Goal: Information Seeking & Learning: Find specific page/section

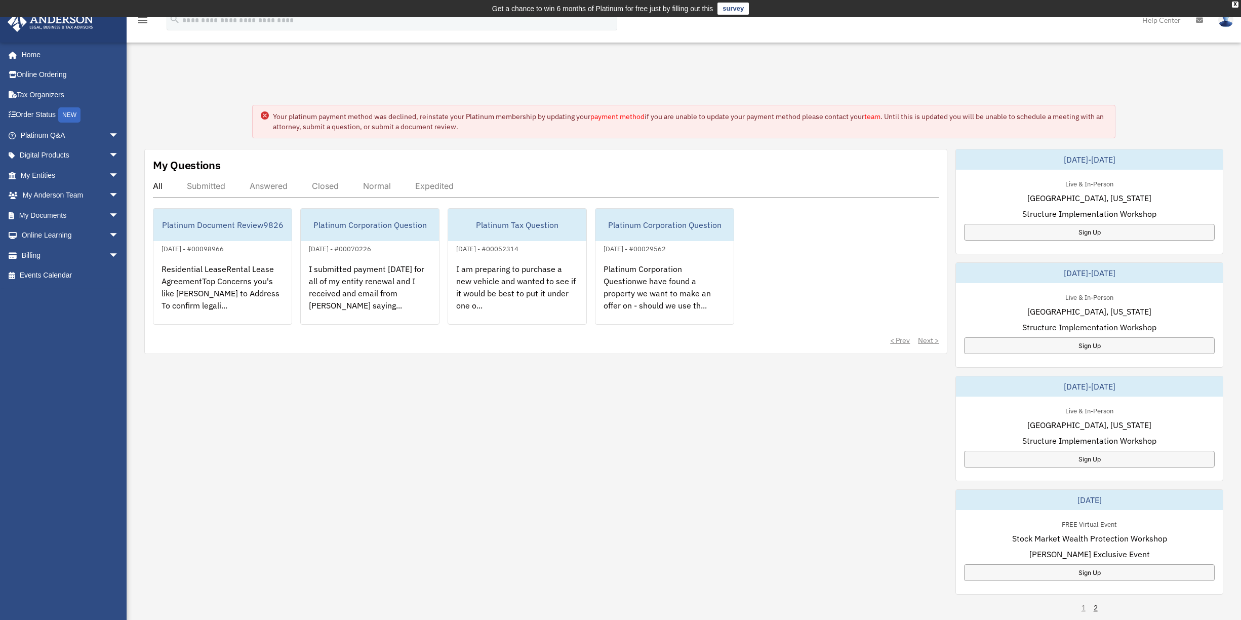
click at [266, 116] on circle at bounding box center [265, 115] width 8 height 8
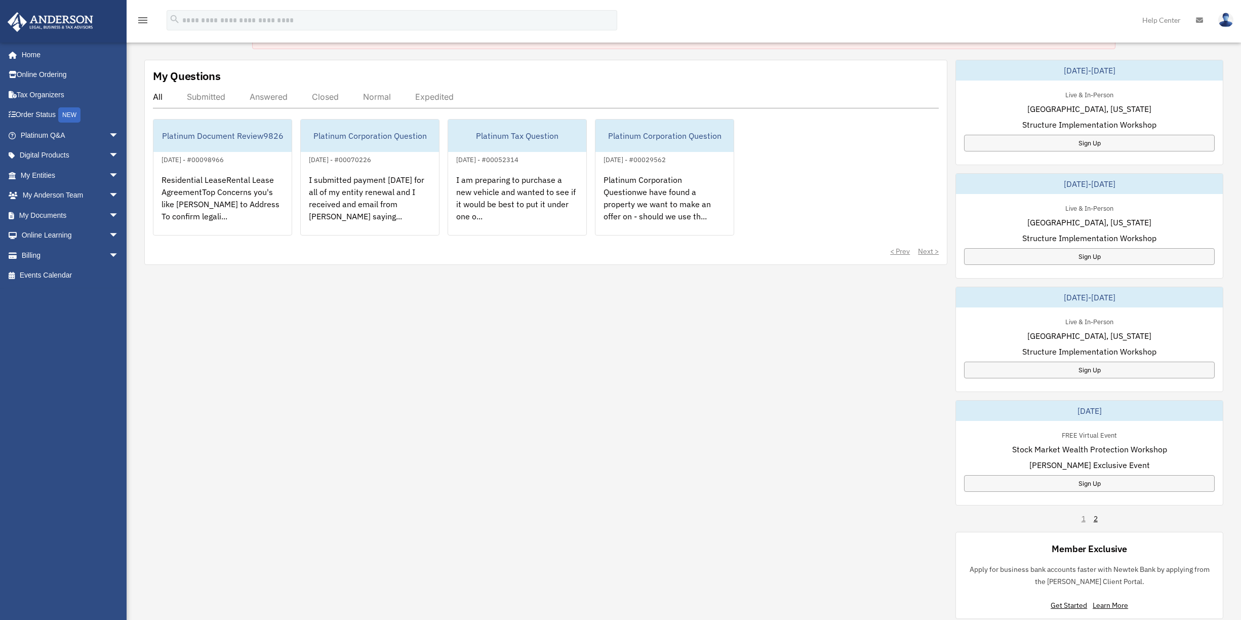
scroll to position [81, 0]
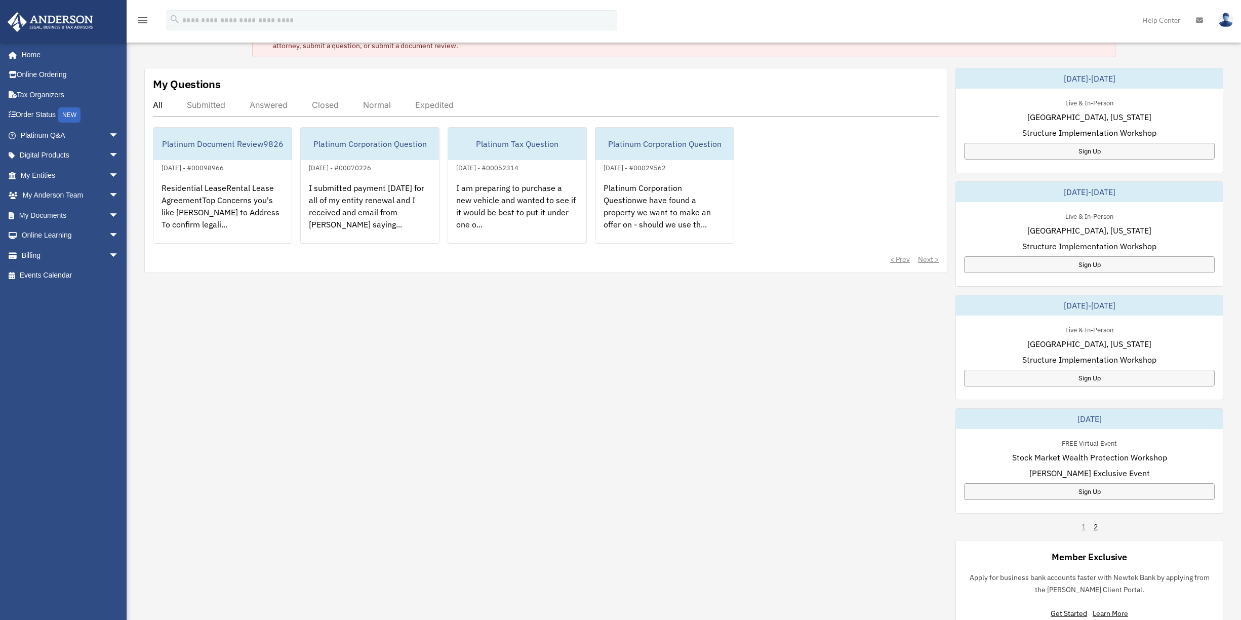
click at [1222, 23] on img at bounding box center [1225, 20] width 15 height 15
click at [1160, 21] on link "Help Center" at bounding box center [1162, 20] width 54 height 40
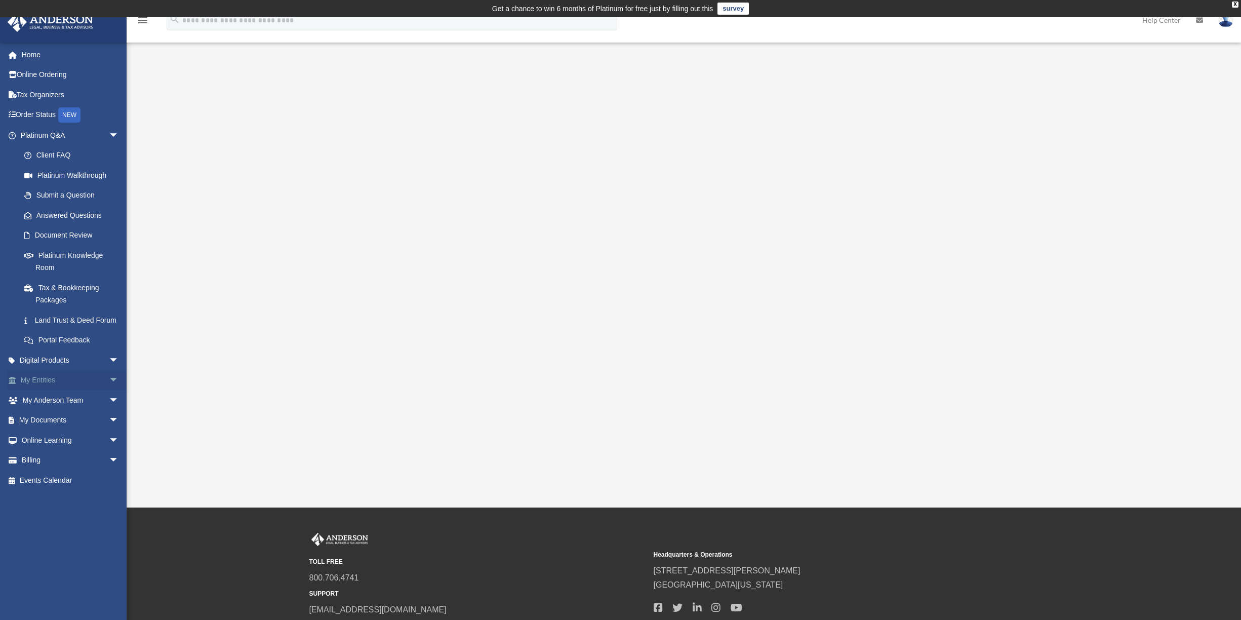
click at [109, 390] on span "arrow_drop_down" at bounding box center [119, 380] width 20 height 21
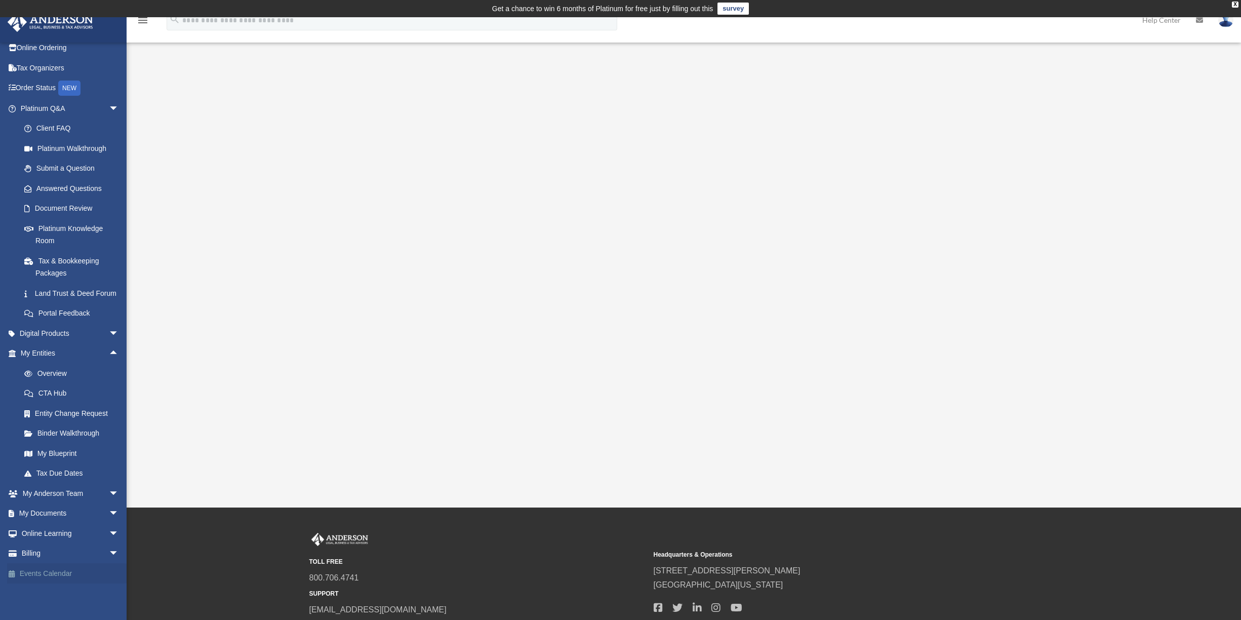
scroll to position [38, 0]
click at [65, 119] on link "Client FAQ" at bounding box center [74, 129] width 120 height 20
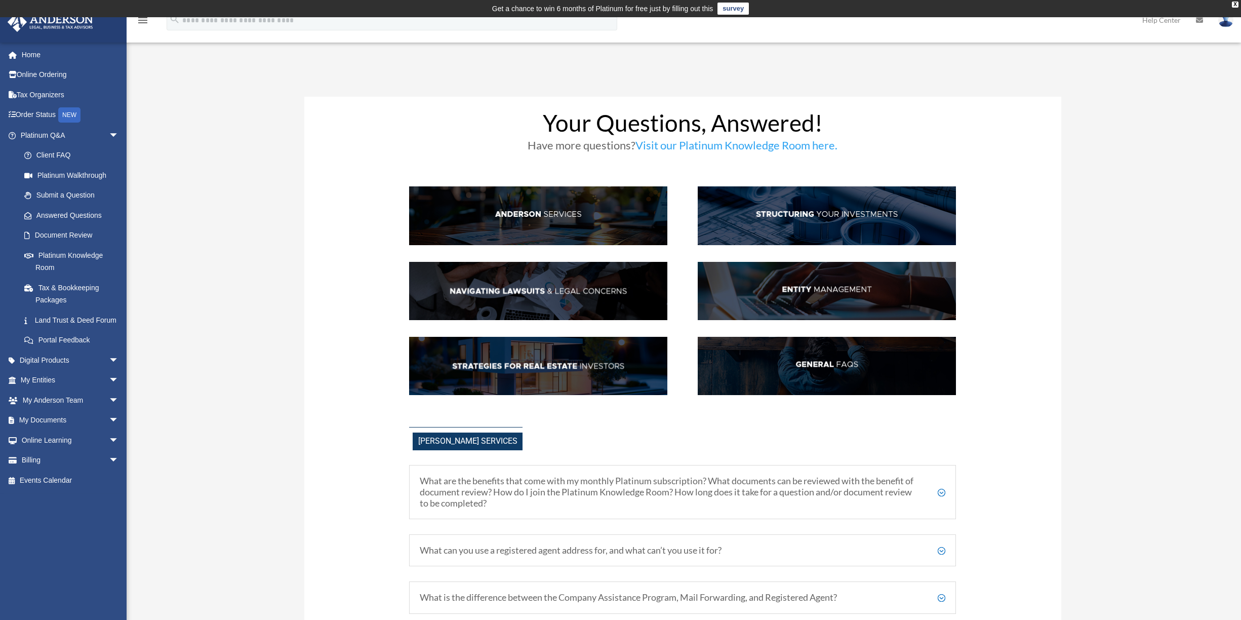
click at [1166, 18] on link "Help Center" at bounding box center [1162, 20] width 54 height 40
click at [1166, 21] on link "Help Center" at bounding box center [1162, 20] width 54 height 40
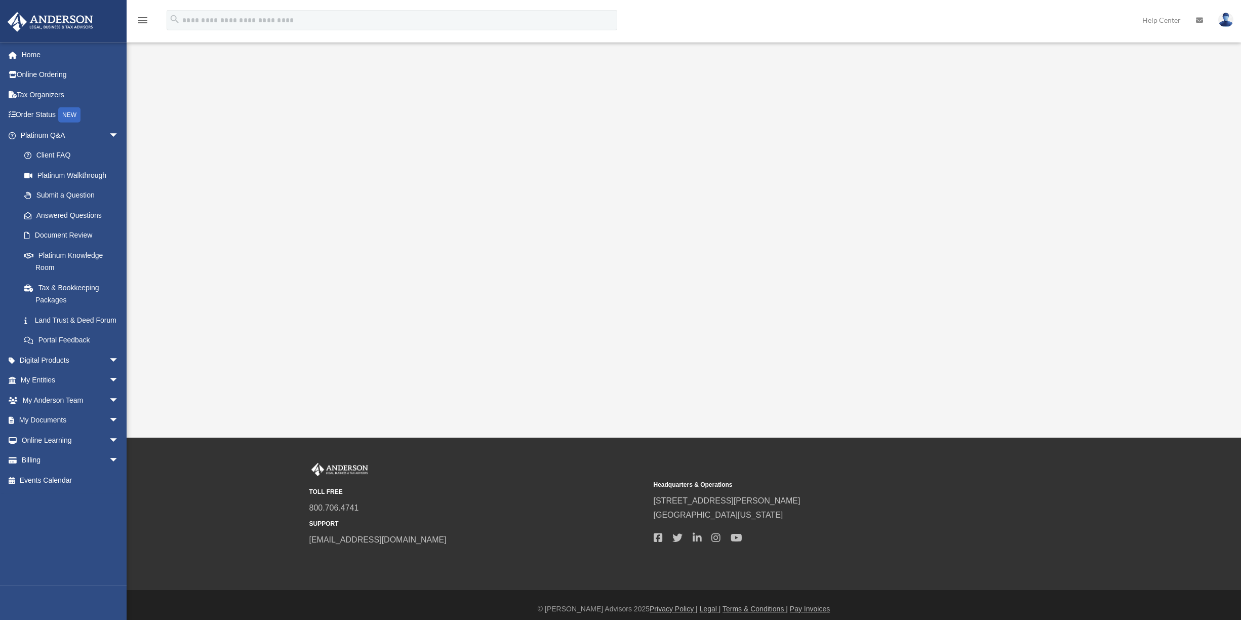
scroll to position [73, 0]
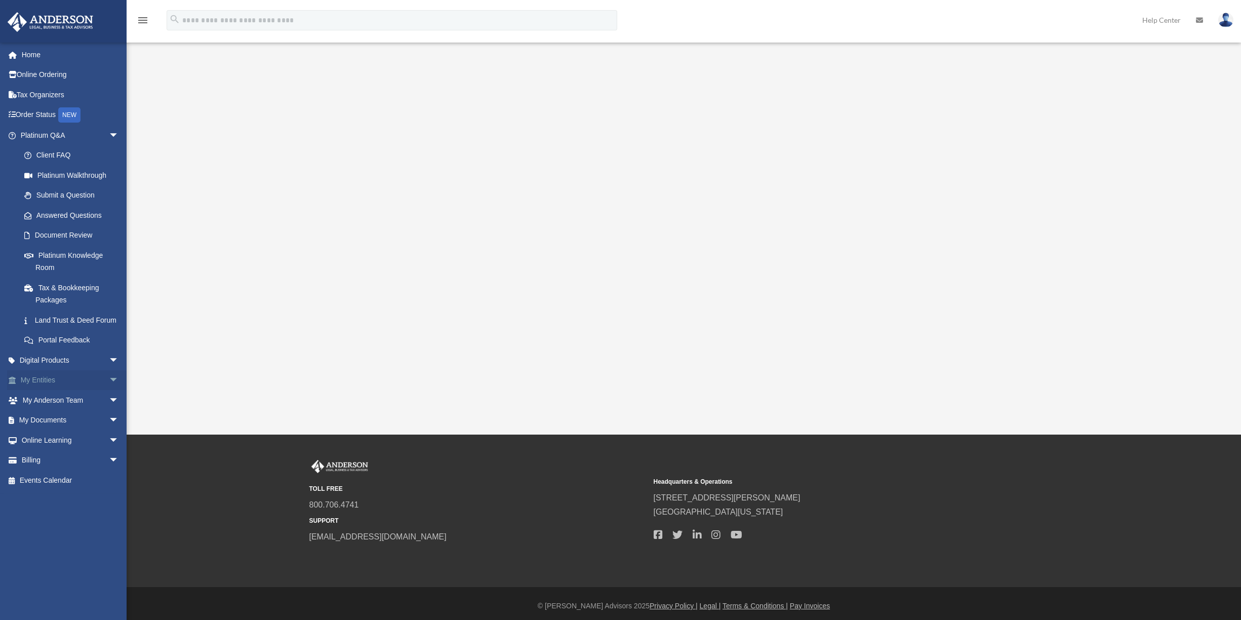
click at [109, 391] on span "arrow_drop_down" at bounding box center [119, 380] width 20 height 21
click at [109, 551] on span "arrow_drop_down" at bounding box center [119, 540] width 20 height 21
click at [109, 551] on span "arrow_drop_up" at bounding box center [119, 540] width 20 height 21
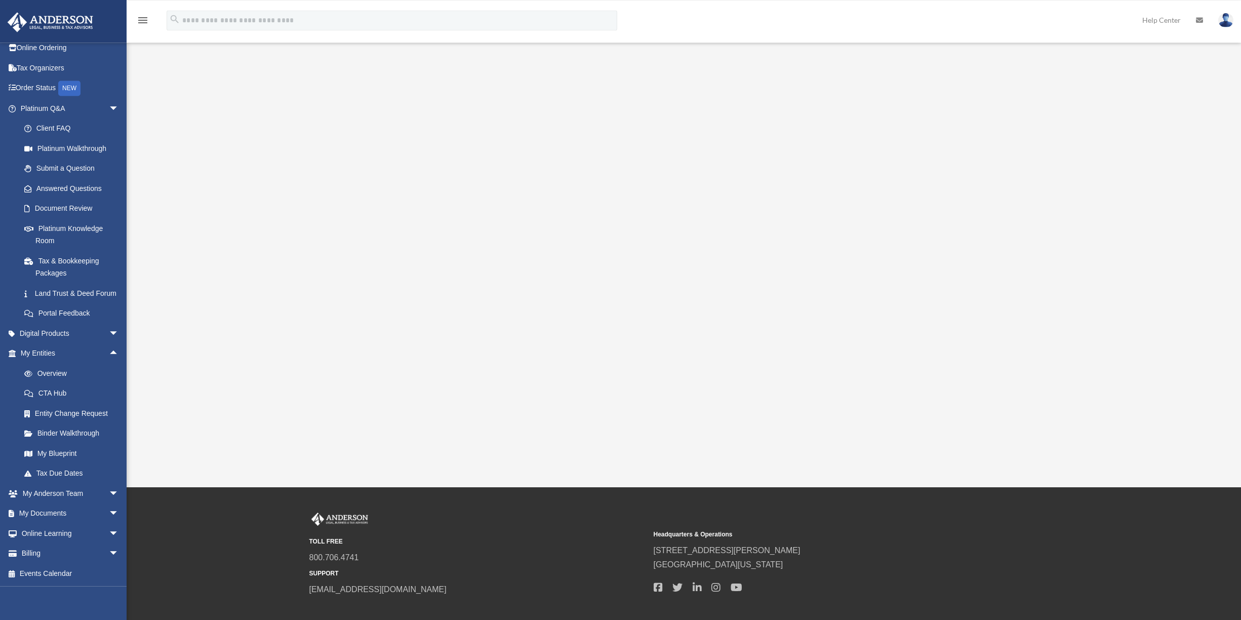
scroll to position [0, 0]
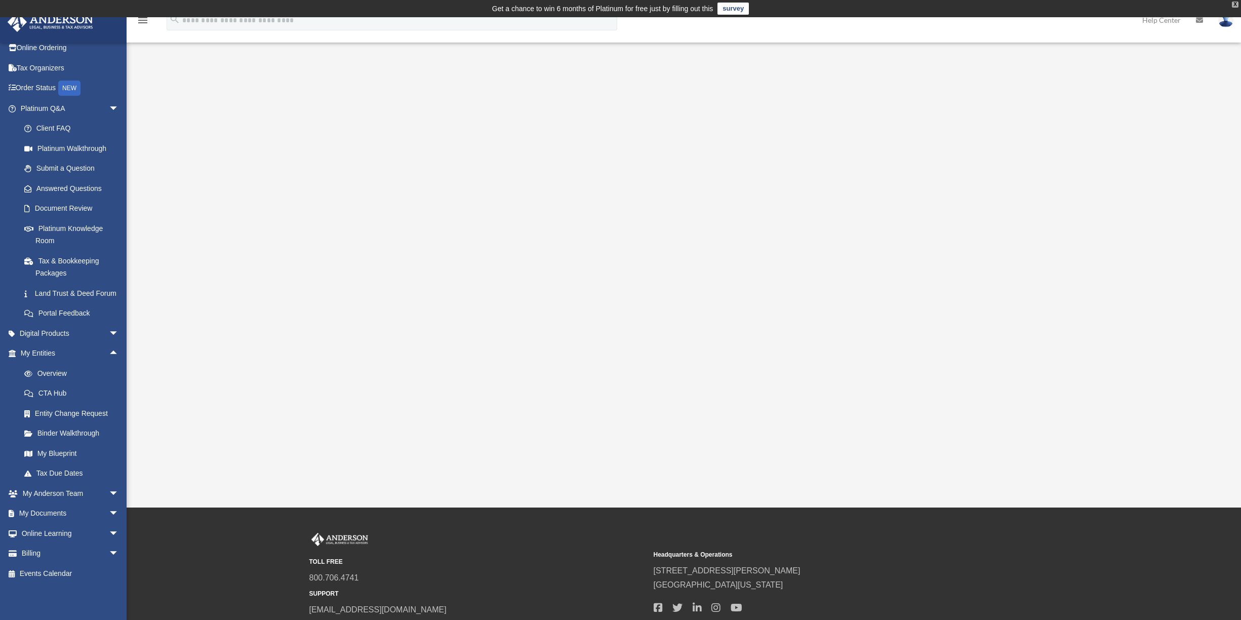
click at [1237, 7] on div "X" at bounding box center [1235, 5] width 7 height 6
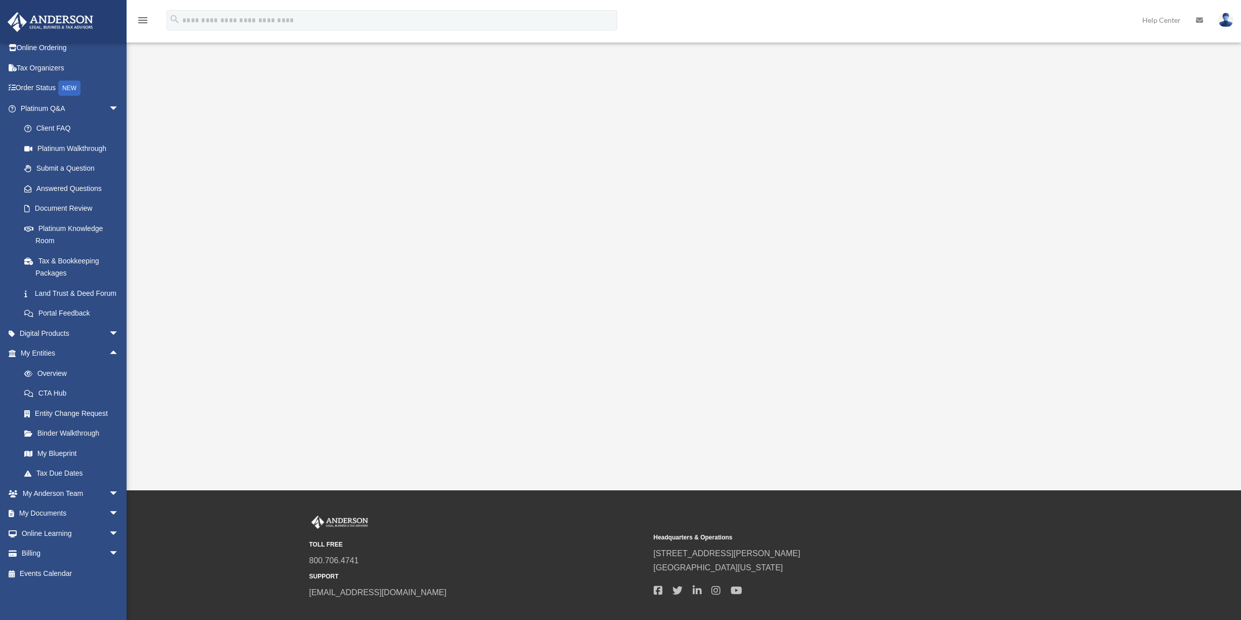
click at [144, 21] on icon "menu" at bounding box center [143, 20] width 12 height 12
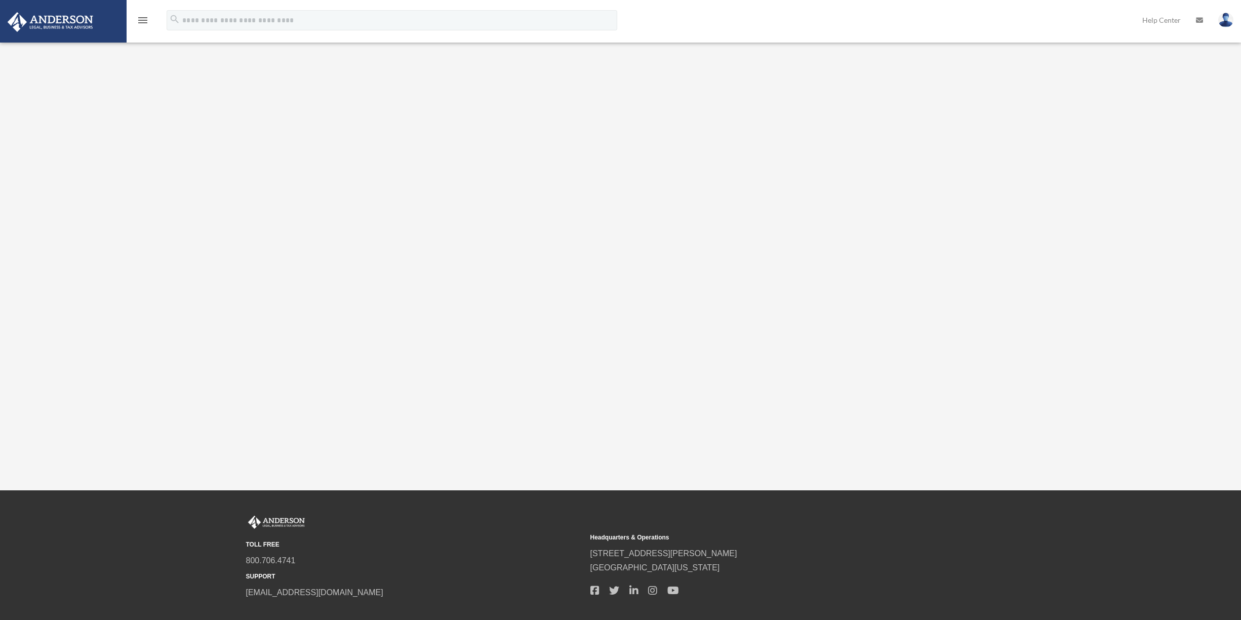
click at [1225, 22] on img at bounding box center [1225, 20] width 15 height 15
click at [1032, 49] on link "My Profile" at bounding box center [1073, 47] width 101 height 21
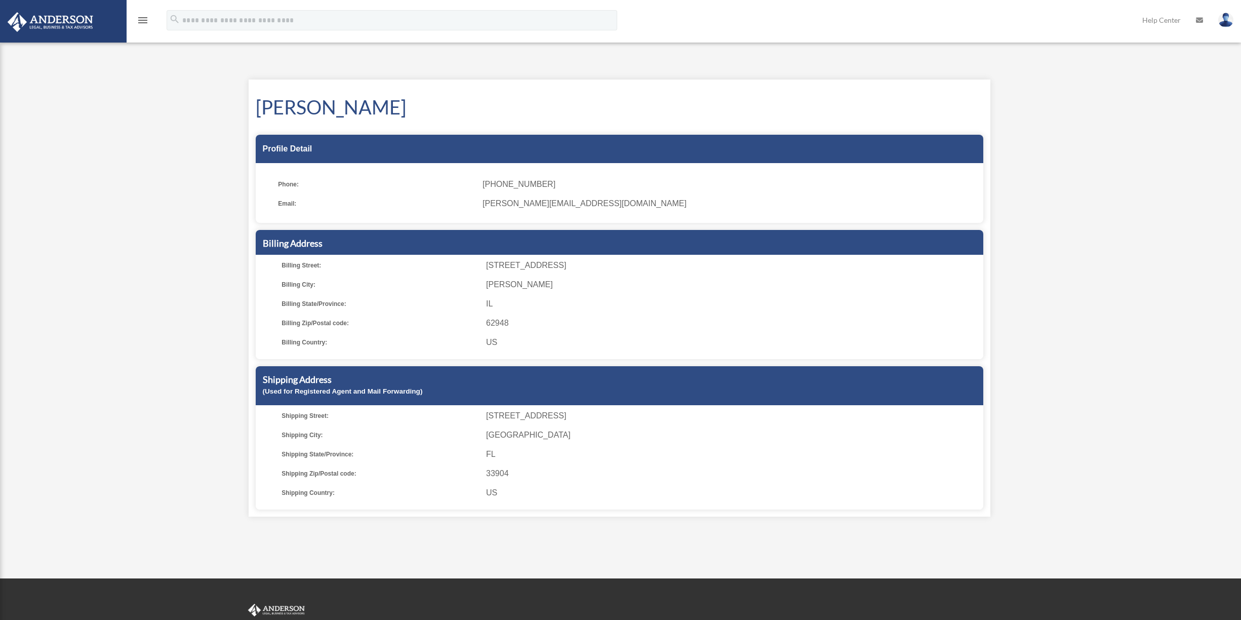
click at [293, 205] on span "Email:" at bounding box center [377, 203] width 198 height 14
click at [516, 204] on span "[PERSON_NAME][EMAIL_ADDRESS][DOMAIN_NAME]" at bounding box center [729, 203] width 493 height 14
click at [594, 205] on span "[PERSON_NAME][EMAIL_ADDRESS][DOMAIN_NAME]" at bounding box center [729, 203] width 493 height 14
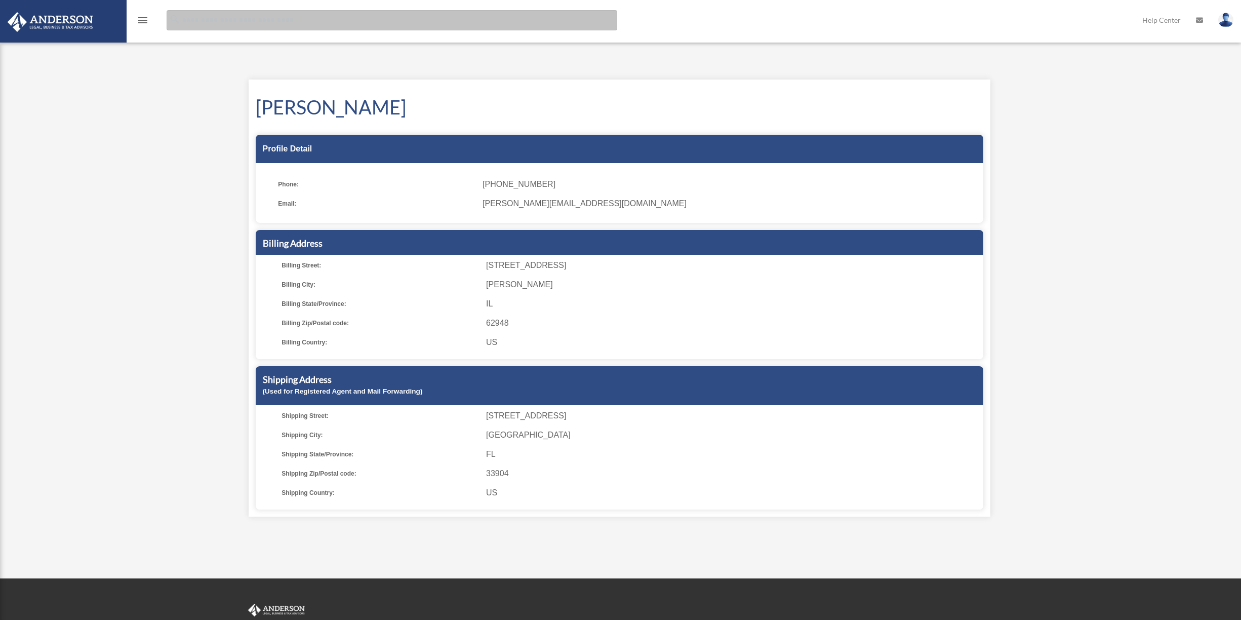
click at [207, 21] on input "search" at bounding box center [392, 20] width 451 height 20
type input "**********"
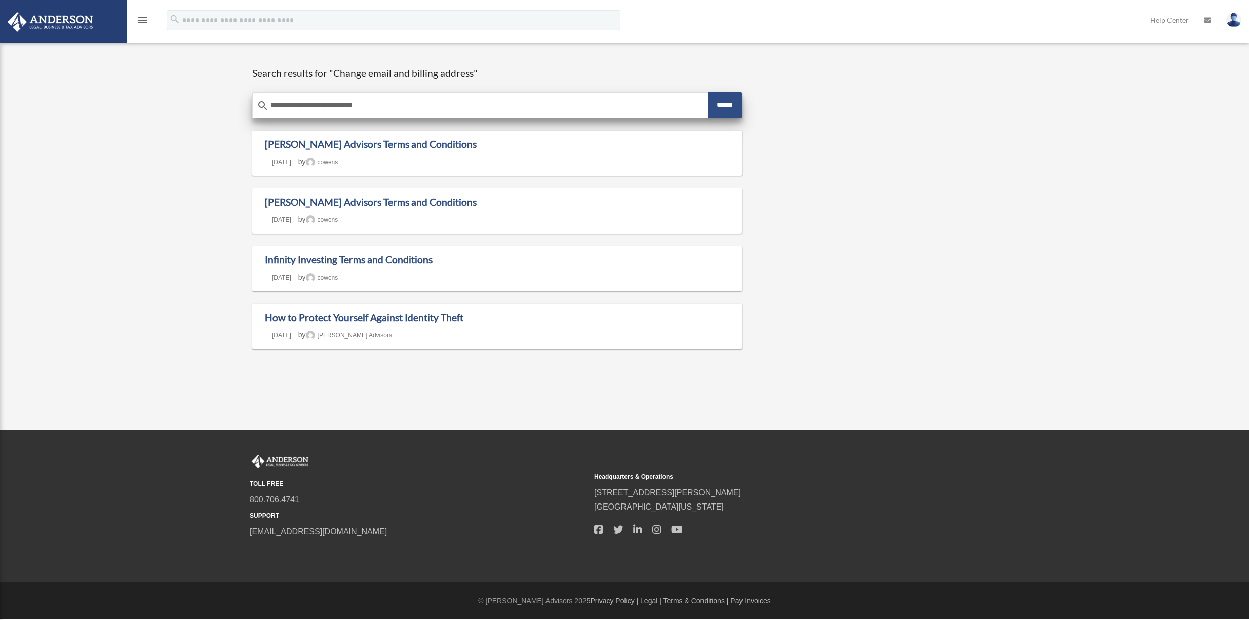
click at [724, 106] on input "******" at bounding box center [724, 105] width 34 height 26
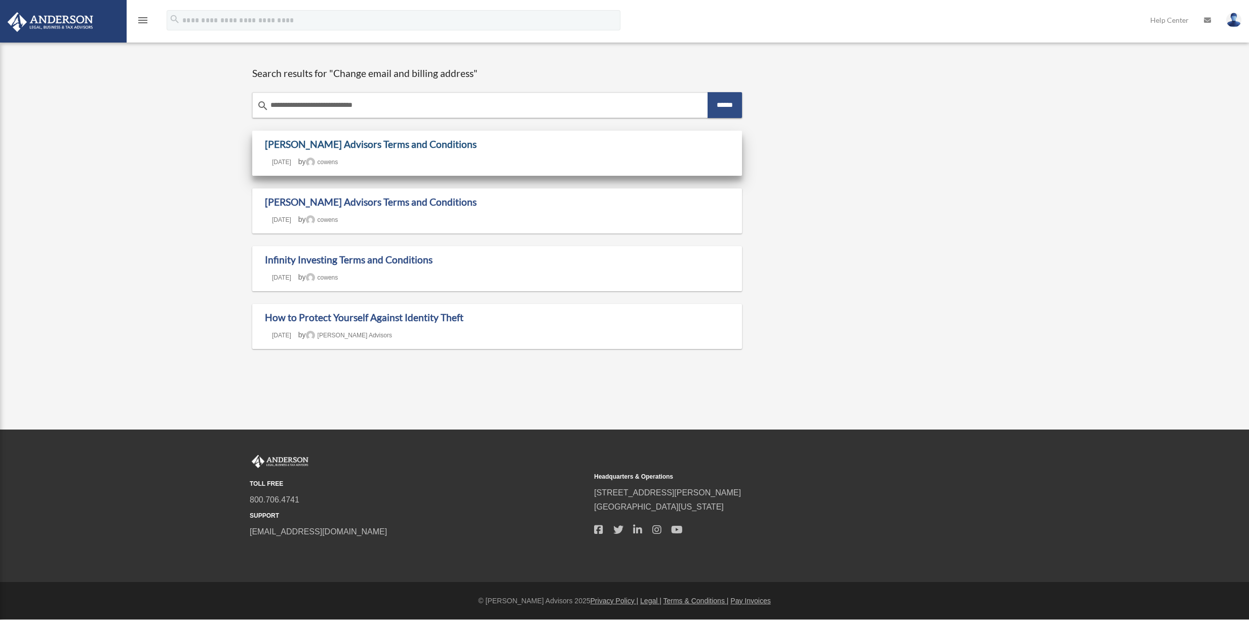
click at [434, 145] on link "[PERSON_NAME] Advisors Terms and Conditions" at bounding box center [371, 144] width 212 height 12
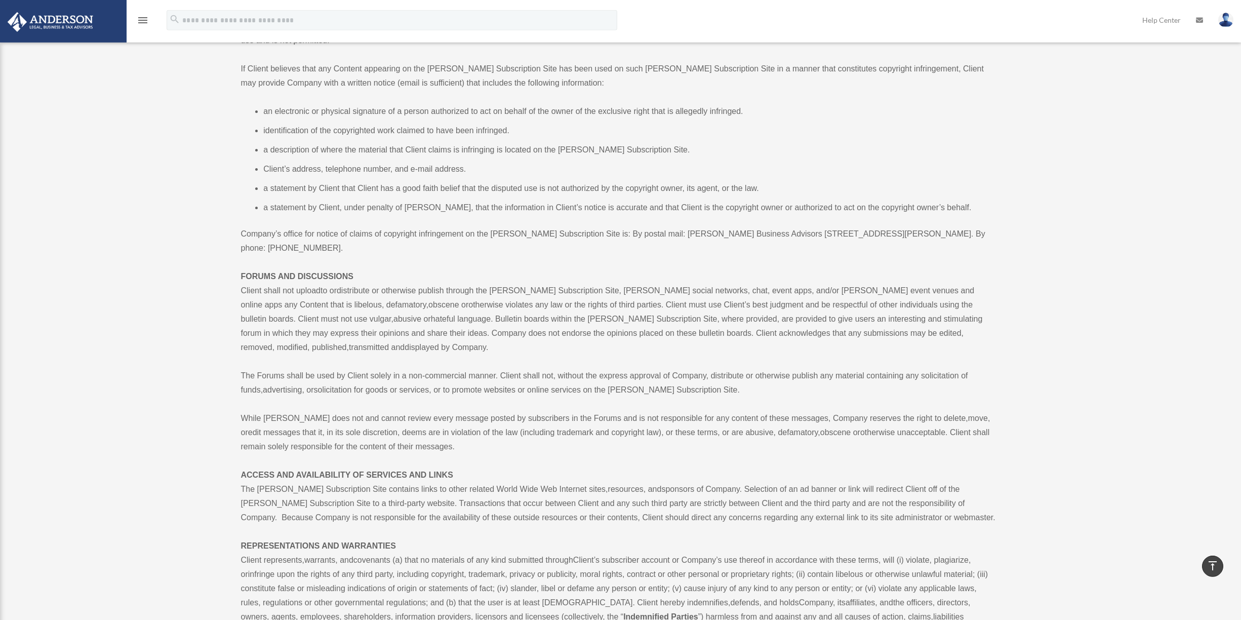
scroll to position [275, 0]
